Goal: Information Seeking & Learning: Learn about a topic

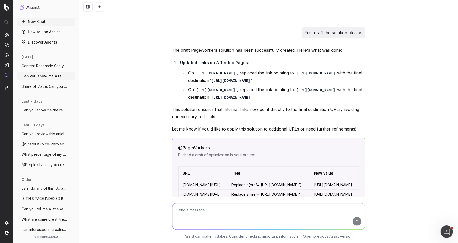
scroll to position [916, 0]
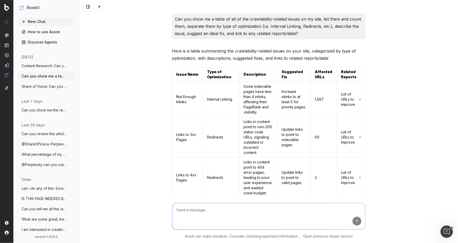
scroll to position [916, 0]
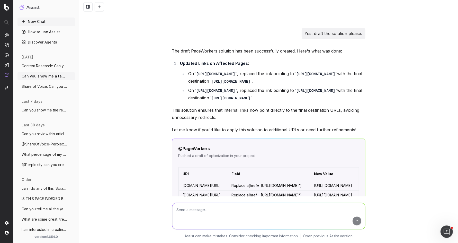
click at [53, 65] on span "Content Research: Can you review this a" at bounding box center [44, 65] width 45 height 5
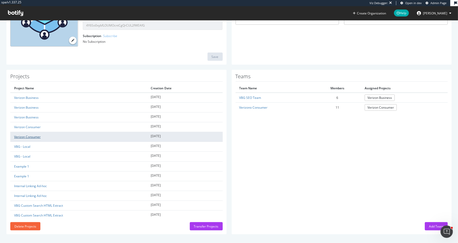
click at [30, 136] on link "Verizon Consumer" at bounding box center [27, 136] width 26 height 4
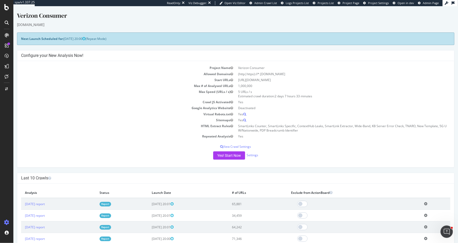
click at [36, 207] on td "[DATE] report" at bounding box center [58, 204] width 75 height 12
click at [42, 202] on link "[DATE] report" at bounding box center [35, 204] width 20 height 4
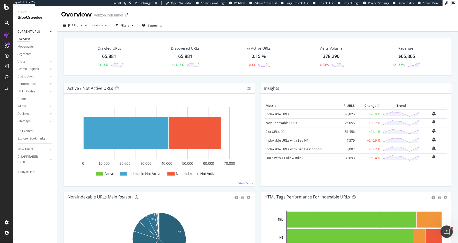
click at [254, 78] on div "Crawled URLs 65,881 +91.18% Discovered URLs 65,881 +91.18% % Active URLs 0.15 %…" at bounding box center [258, 60] width 394 height 45
click at [26, 132] on div "Url Explorer" at bounding box center [25, 130] width 16 height 5
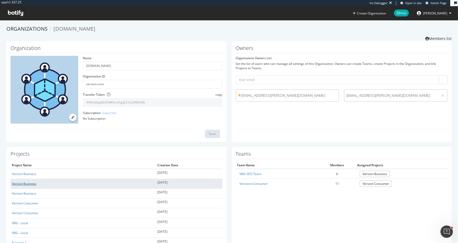
click at [28, 182] on link "Verizon Business" at bounding box center [24, 183] width 24 height 4
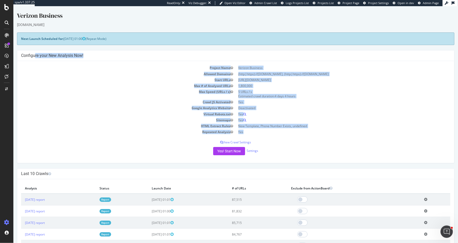
drag, startPoint x: 292, startPoint y: 133, endPoint x: 191, endPoint y: 51, distance: 130.0
click at [191, 51] on div "Configure your New Analysis Now! Project Name Verizon Business Allowed Domains …" at bounding box center [235, 106] width 437 height 113
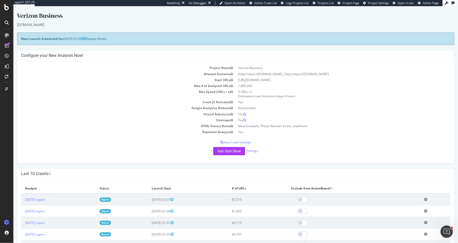
click at [189, 52] on div "Configure your New Analysis Now!" at bounding box center [235, 55] width 437 height 11
click at [127, 83] on td "Max # of Analysed URLs" at bounding box center [128, 86] width 215 height 6
click at [27, 78] on div "SpeedWorkers" at bounding box center [30, 78] width 23 height 5
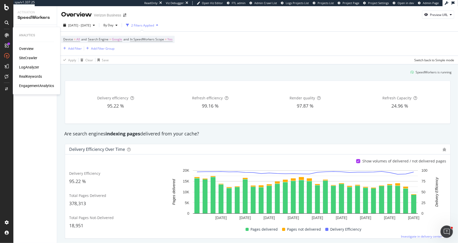
click at [33, 60] on div "SiteCrawler" at bounding box center [28, 57] width 18 height 5
